Goal: Transaction & Acquisition: Purchase product/service

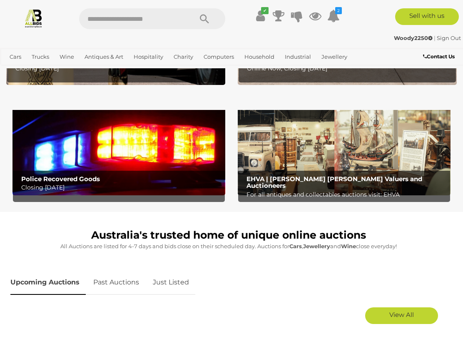
scroll to position [198, 0]
click at [40, 242] on p "All Auctions are listed for 4-7 days and bids close on their scheduled day. Auc…" at bounding box center [228, 247] width 436 height 10
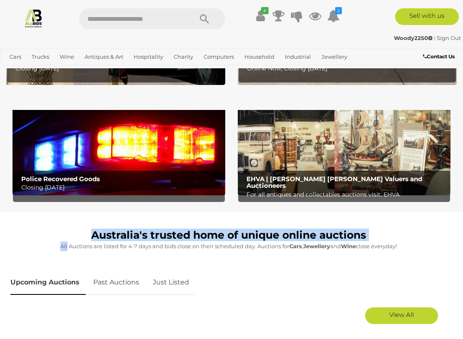
click at [25, 232] on h1 "Australia's trusted home of unique online auctions" at bounding box center [228, 236] width 436 height 12
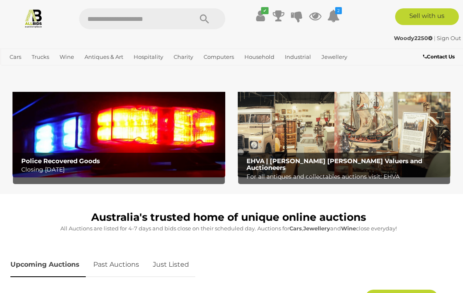
scroll to position [215, 0]
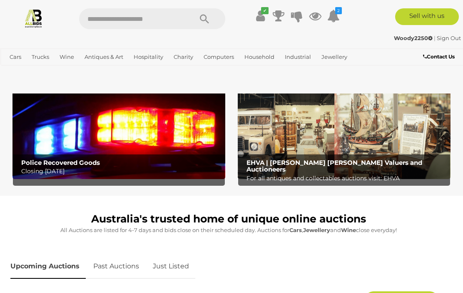
click at [76, 142] on img at bounding box center [119, 131] width 213 height 93
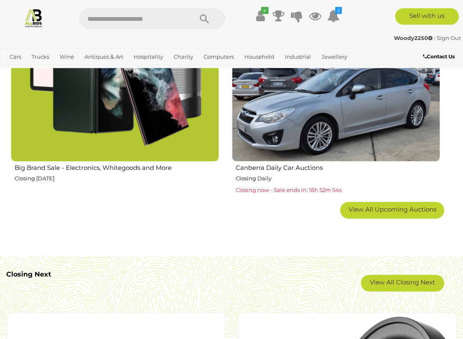
scroll to position [1334, 0]
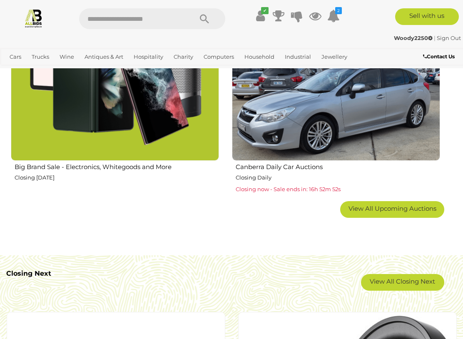
click at [380, 275] on link "View All Closing Next" at bounding box center [402, 282] width 83 height 17
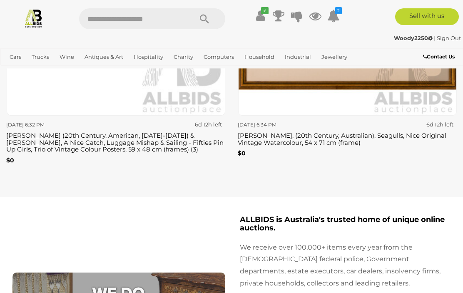
scroll to position [3294, 0]
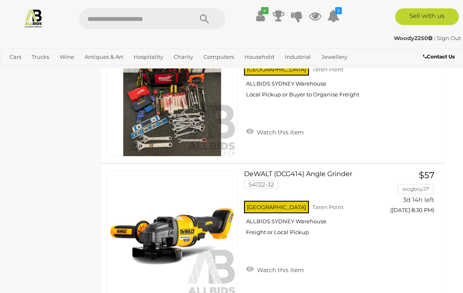
scroll to position [2956, 6]
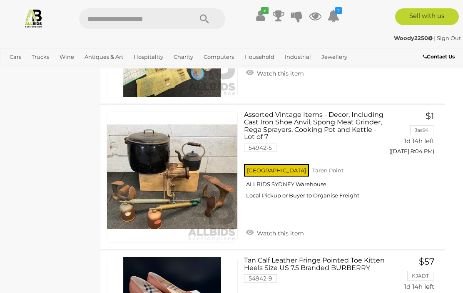
scroll to position [4675, 6]
